Goal: Task Accomplishment & Management: Manage account settings

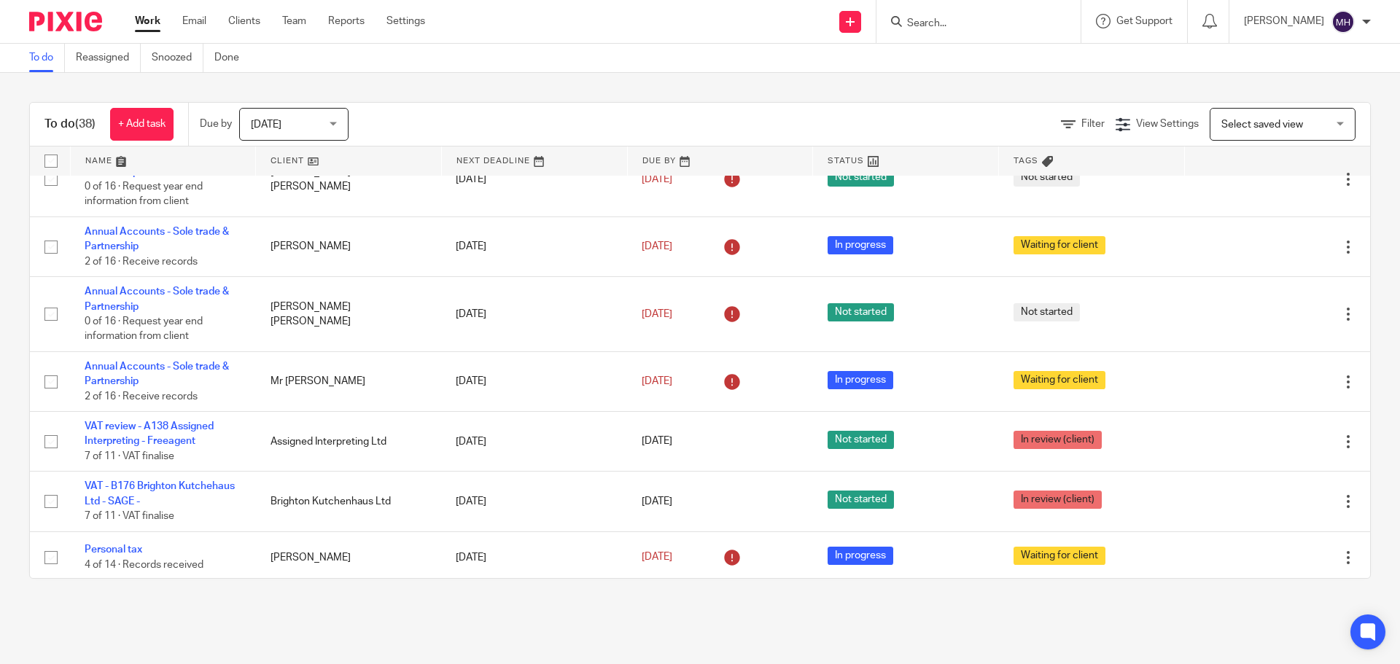
scroll to position [656, 0]
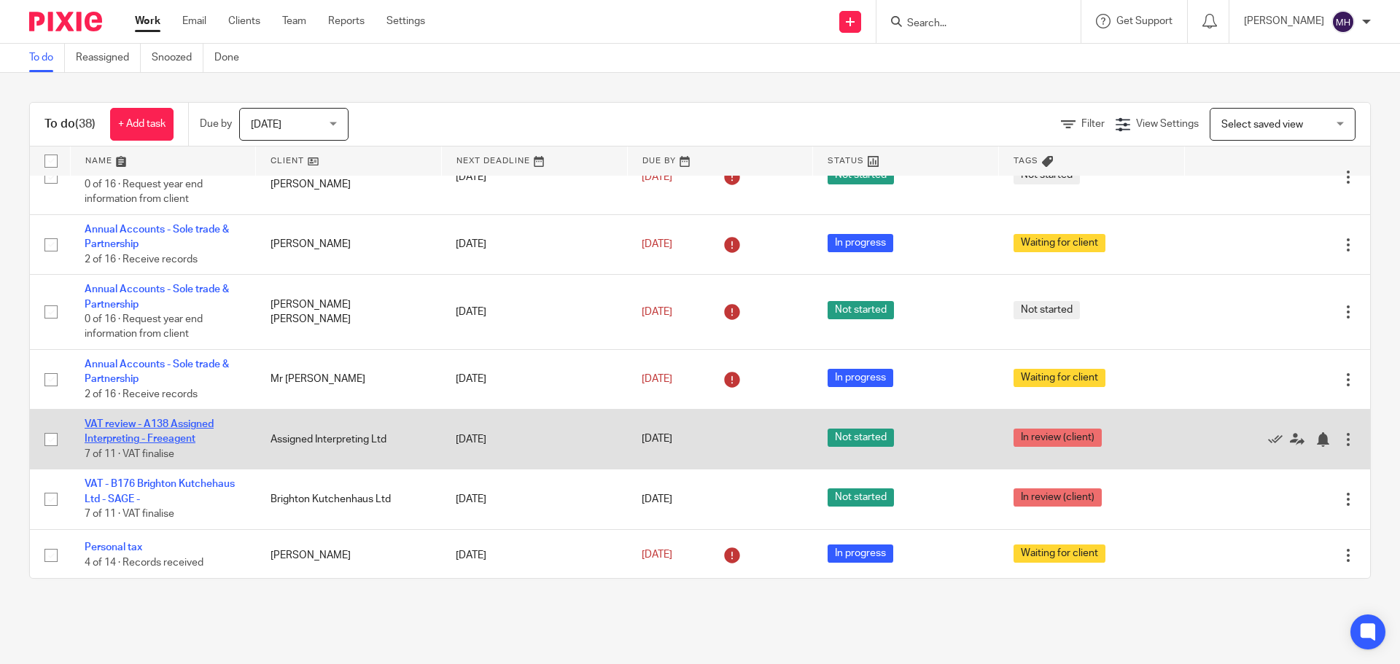
click at [163, 422] on link "VAT review - A138 Assigned Interpreting - Freeagent" at bounding box center [149, 431] width 129 height 25
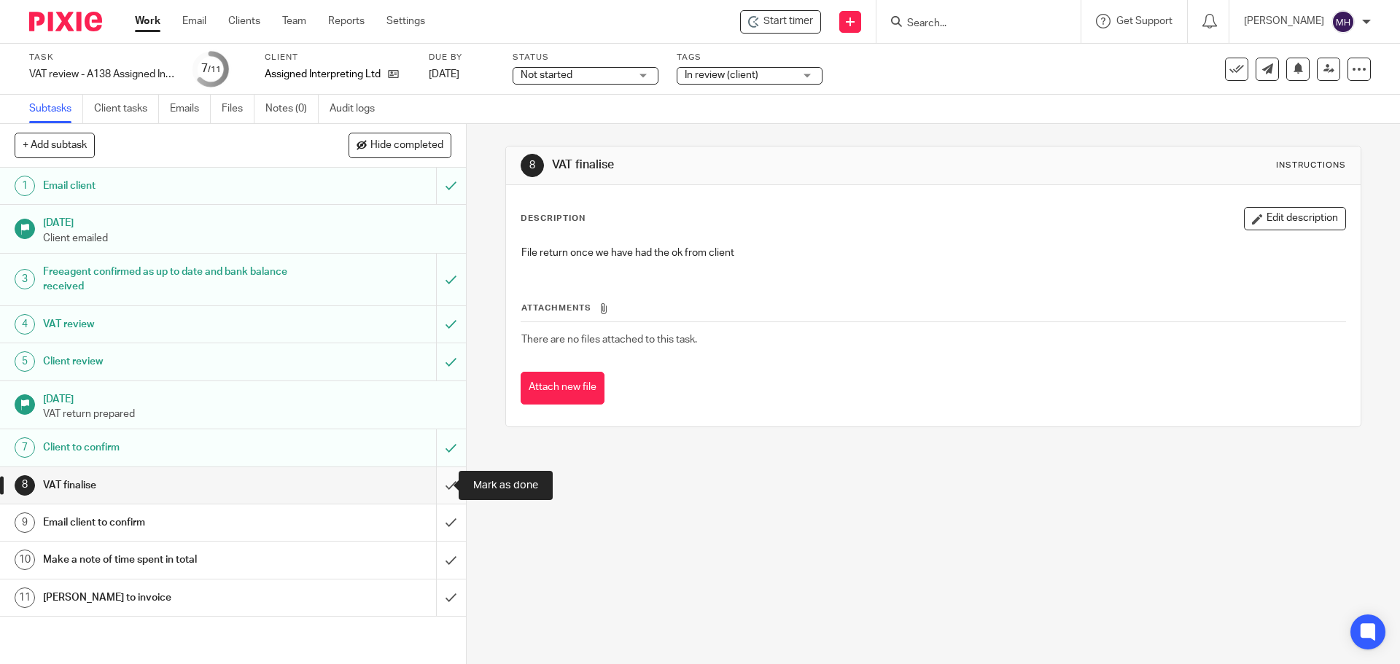
click at [436, 485] on input "submit" at bounding box center [233, 486] width 466 height 36
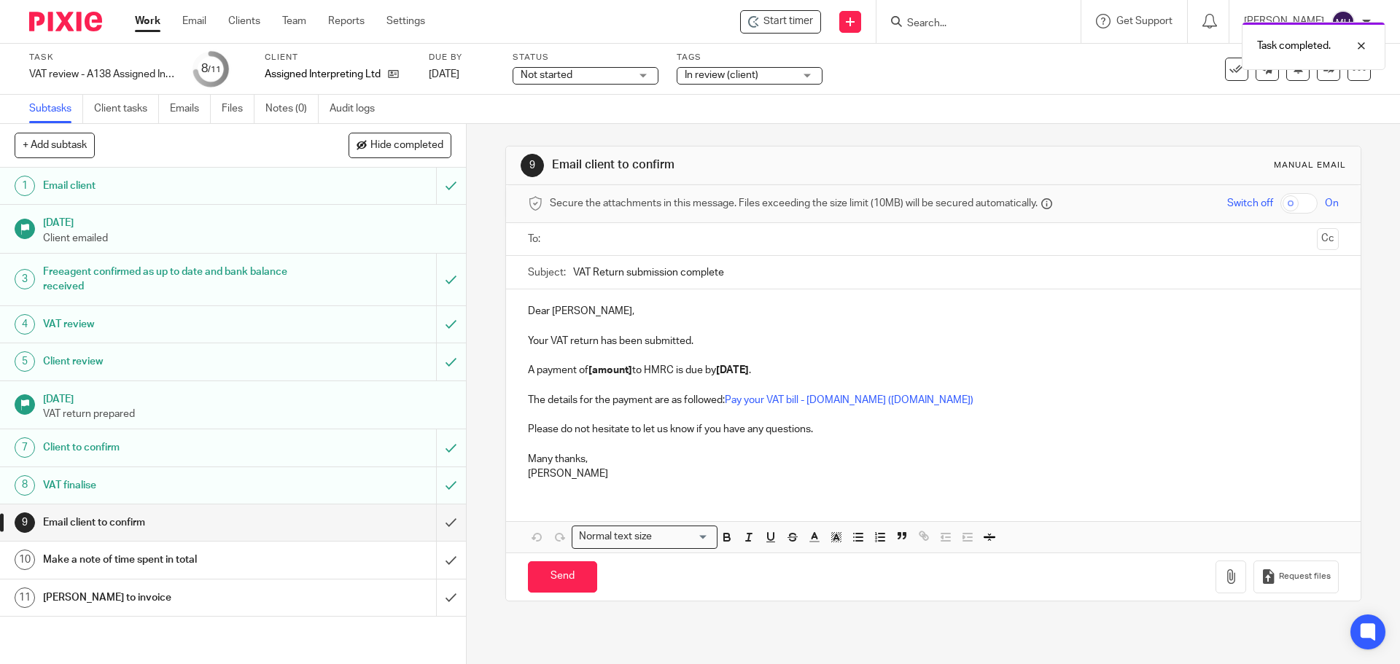
click at [724, 370] on strong "[DATE]" at bounding box center [732, 370] width 33 height 10
click at [745, 371] on strong "[DATE]" at bounding box center [732, 370] width 33 height 10
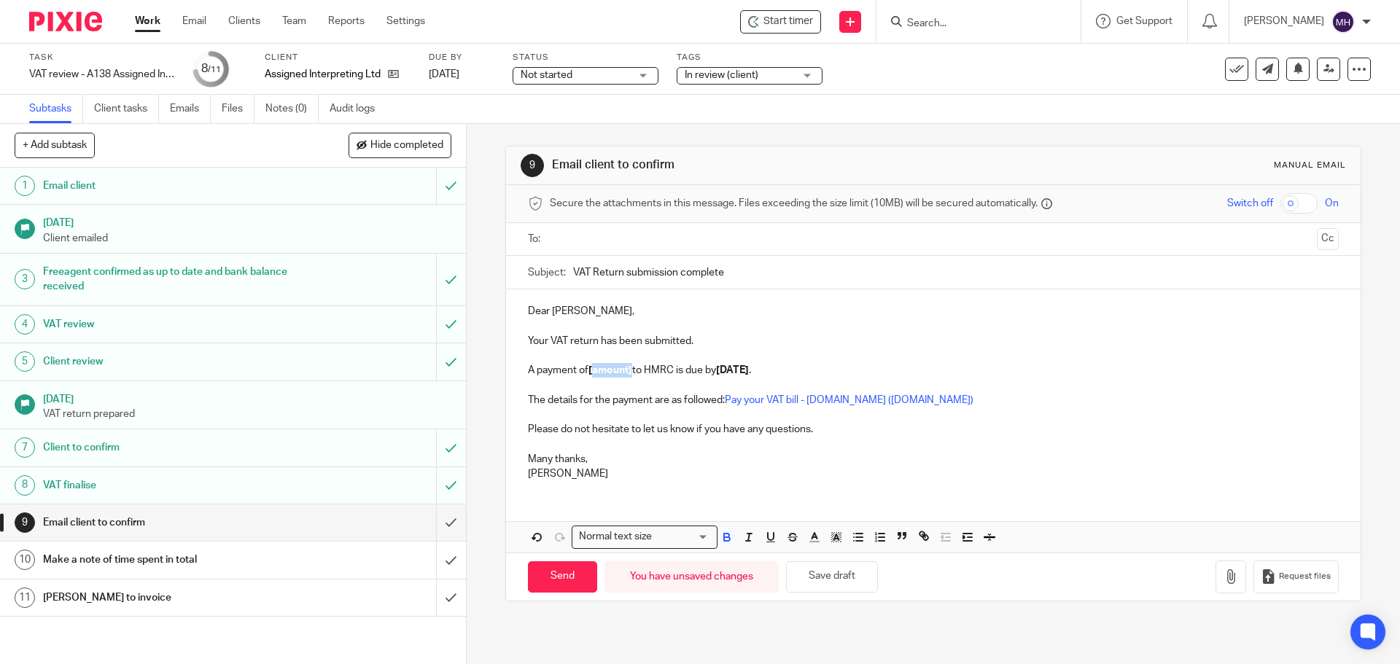
drag, startPoint x: 589, startPoint y: 370, endPoint x: 631, endPoint y: 374, distance: 41.8
click at [631, 374] on p "A payment of [amount] to HMRC is due by [DATE] ." at bounding box center [933, 370] width 810 height 15
click at [607, 371] on strong "£10748.93" at bounding box center [613, 370] width 49 height 10
click at [877, 416] on p at bounding box center [933, 415] width 810 height 15
click at [740, 66] on div "Tags In review (client) In review In review (client) Not started Pension Ready …" at bounding box center [750, 69] width 146 height 35
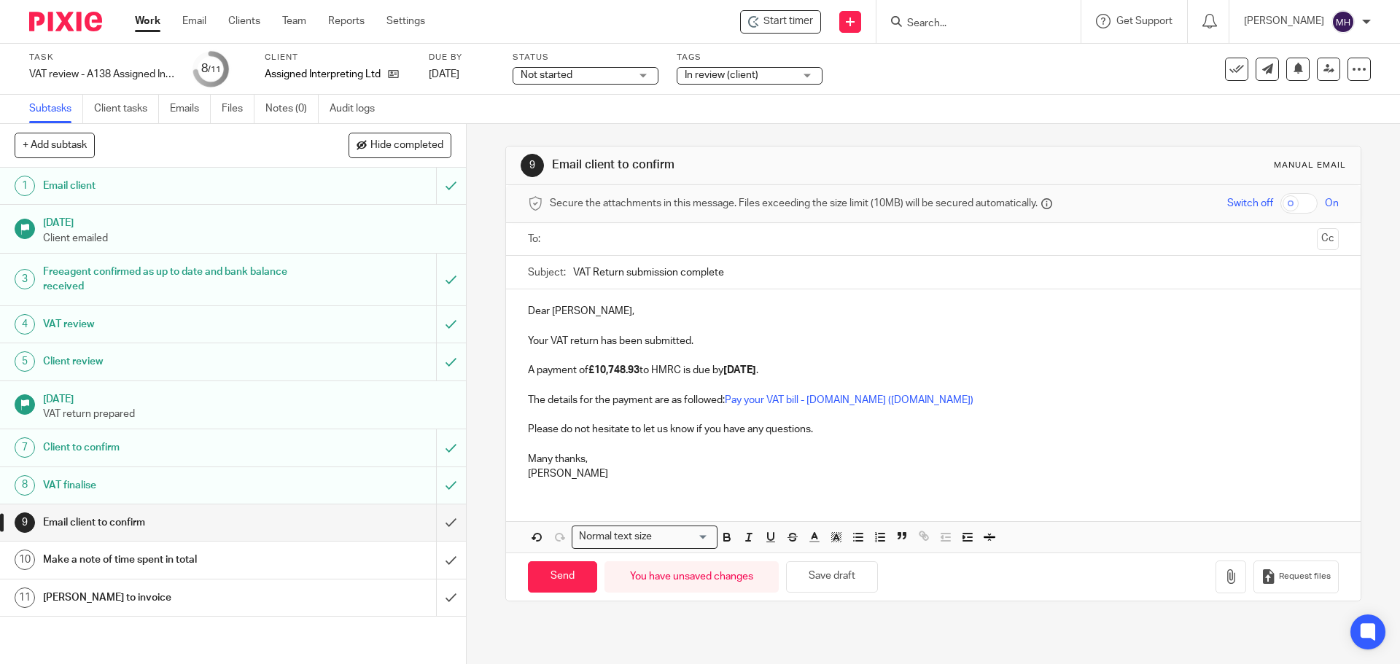
click at [742, 74] on span "In review (client)" at bounding box center [722, 75] width 74 height 10
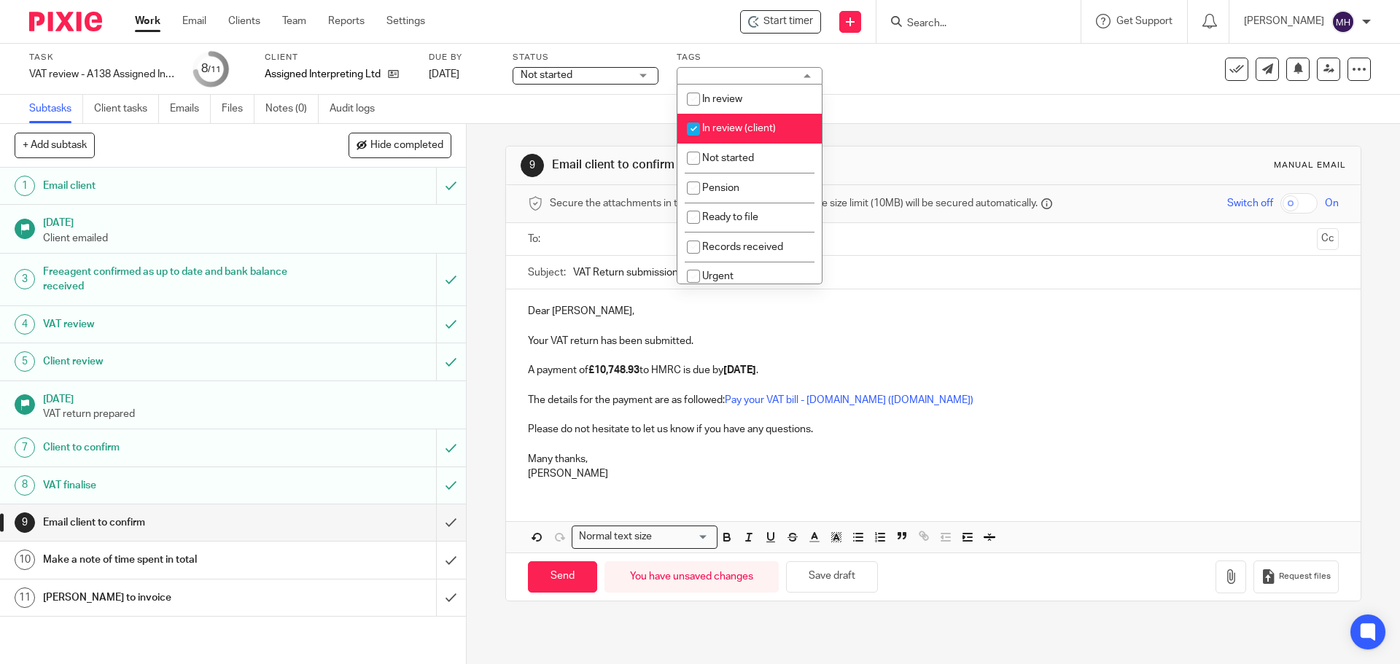
click at [742, 121] on li "In review (client)" at bounding box center [750, 129] width 144 height 30
checkbox input "false"
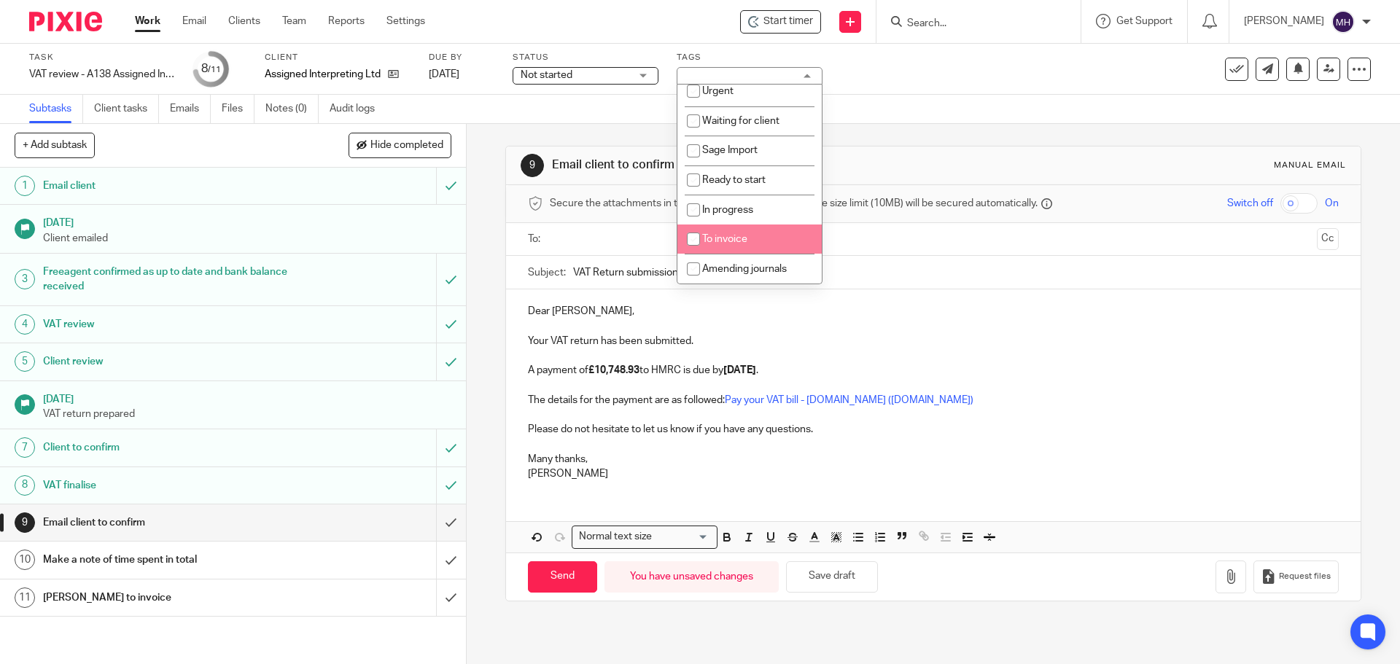
click at [778, 240] on li "To invoice" at bounding box center [750, 240] width 144 height 30
checkbox input "true"
click at [941, 141] on div "9 Email client to confirm Manual email Secure the attachments in this message. …" at bounding box center [933, 374] width 856 height 500
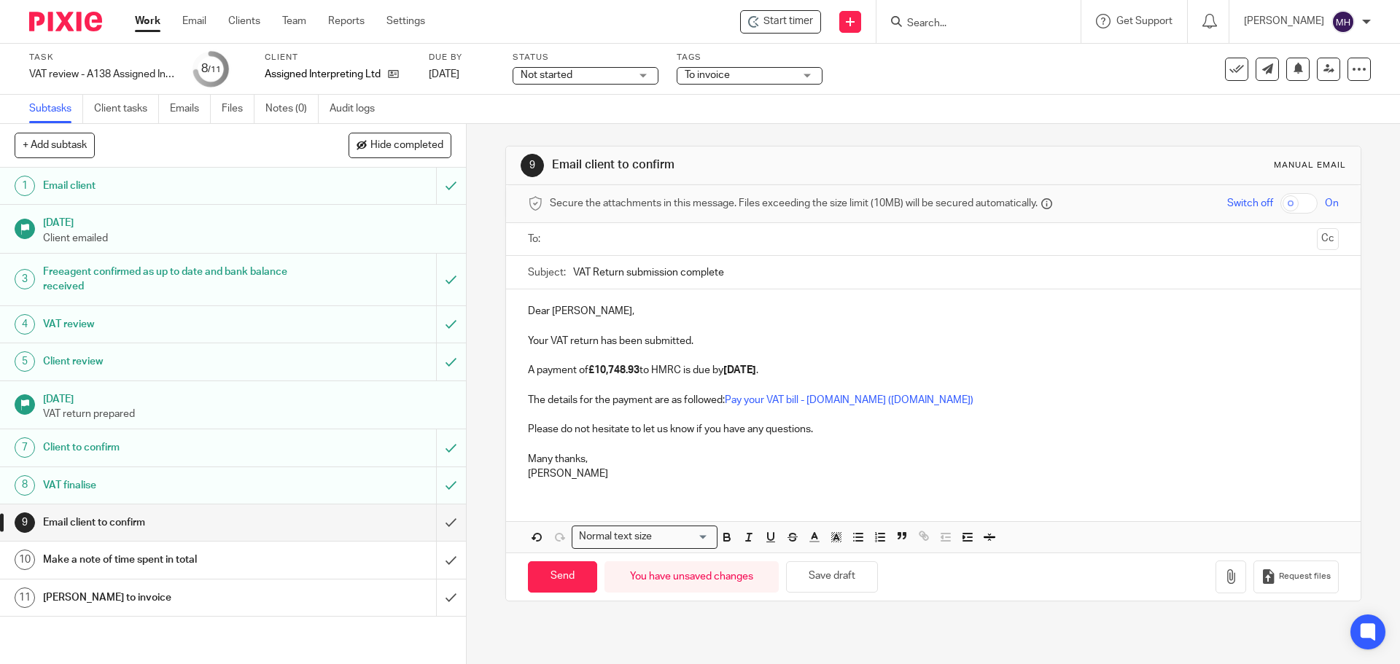
click at [1356, 164] on div "9 Email client to confirm Manual email Secure the attachments in this message. …" at bounding box center [934, 394] width 934 height 540
click at [602, 244] on input "text" at bounding box center [933, 239] width 756 height 17
click at [564, 579] on input "Send" at bounding box center [562, 580] width 69 height 31
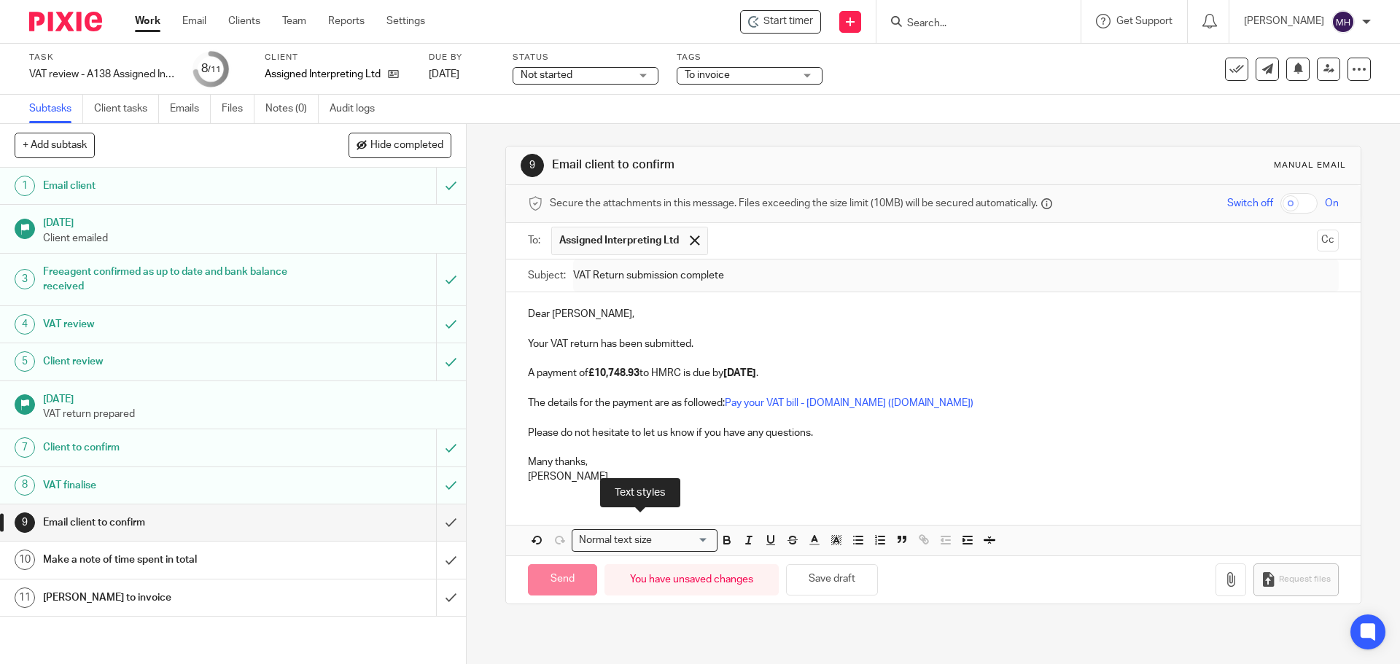
type input "Sent"
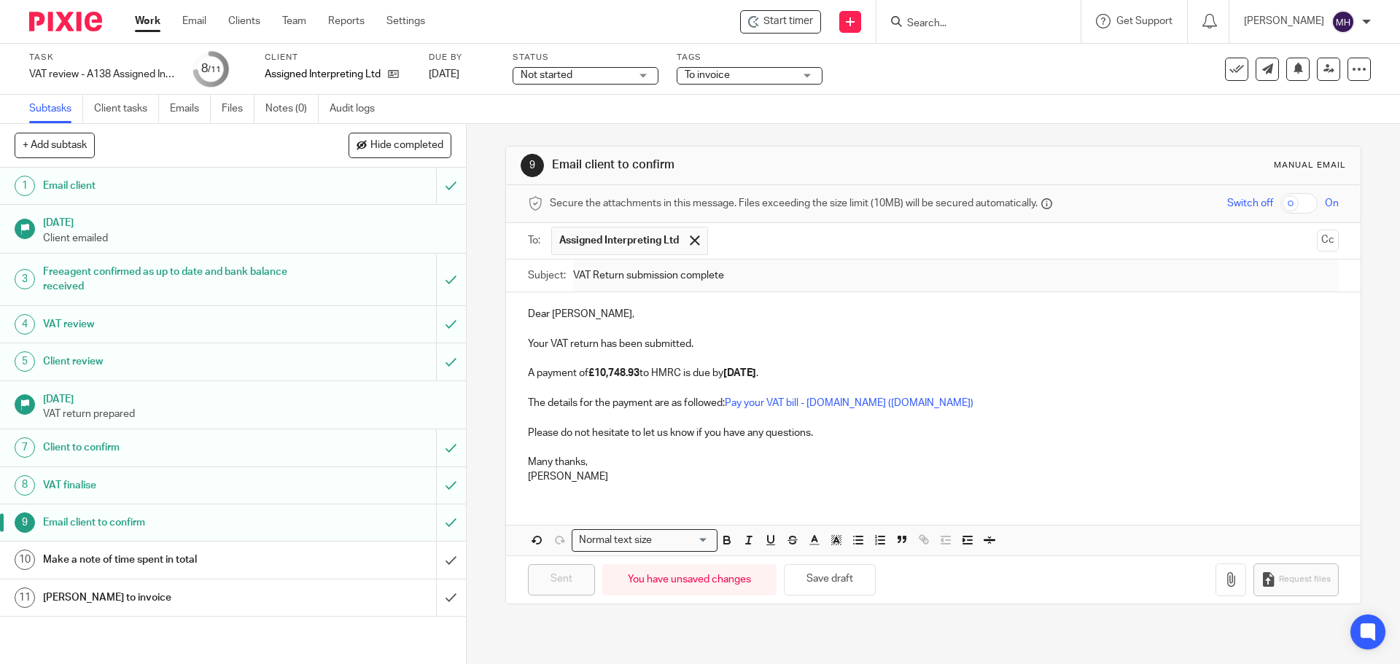
click at [306, 566] on div "Make a note of time spent in total" at bounding box center [232, 560] width 379 height 22
